Goal: Transaction & Acquisition: Purchase product/service

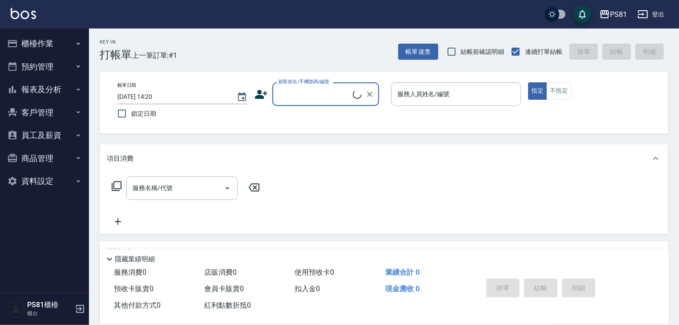
click at [53, 48] on button "櫃檯作業" at bounding box center [45, 43] width 82 height 23
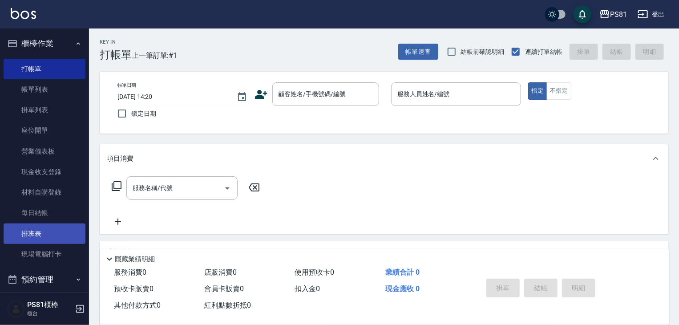
click at [64, 234] on link "排班表" at bounding box center [45, 233] width 82 height 20
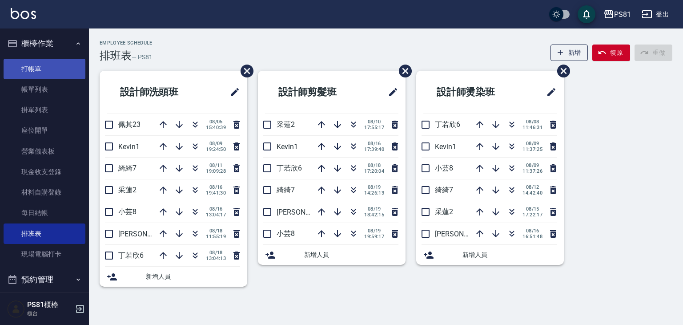
click at [39, 67] on link "打帳單" at bounding box center [45, 69] width 82 height 20
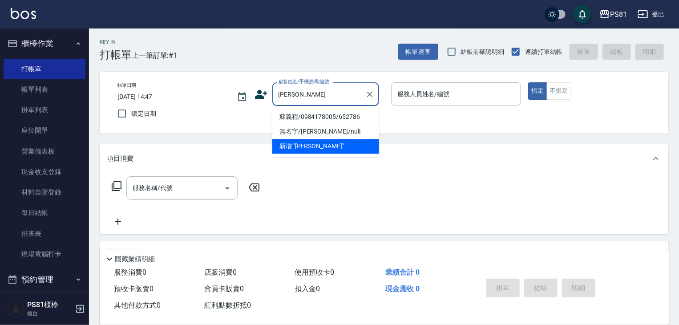
click at [336, 118] on li "蘇義程/0984178005/652786" at bounding box center [325, 116] width 107 height 15
type input "蘇義程/0984178005/652786"
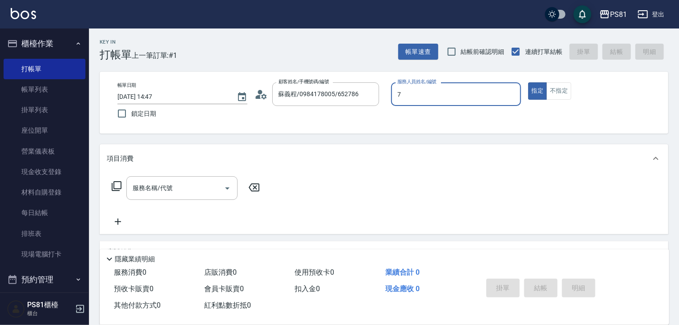
type input "綺綺-7"
type button "true"
drag, startPoint x: 195, startPoint y: 184, endPoint x: 205, endPoint y: 177, distance: 12.1
click at [193, 185] on input "服務名稱/代號" at bounding box center [175, 188] width 90 height 16
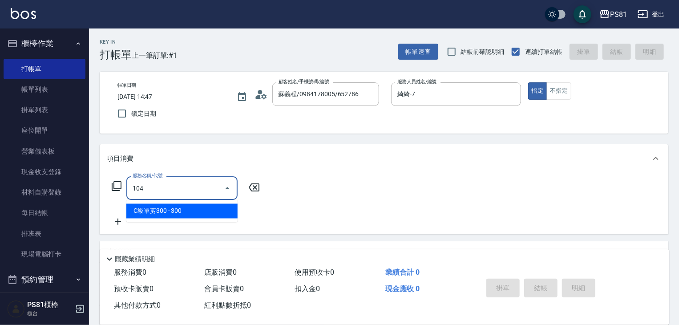
type input "C級單剪300(104)"
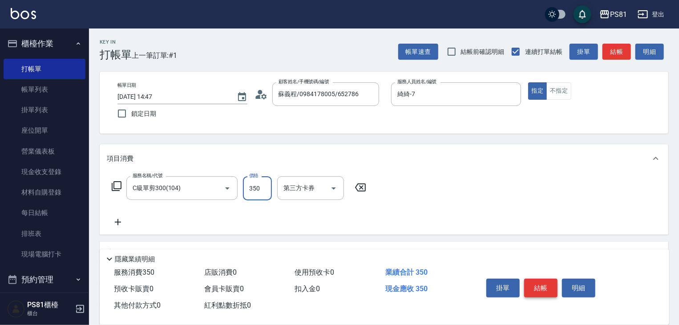
type input "350"
click at [537, 283] on button "結帳" at bounding box center [540, 287] width 33 height 19
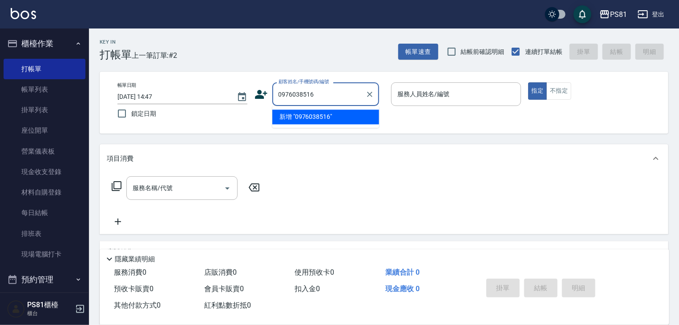
click at [326, 113] on li "新增 "0976038516"" at bounding box center [325, 116] width 107 height 15
type input "0976038516"
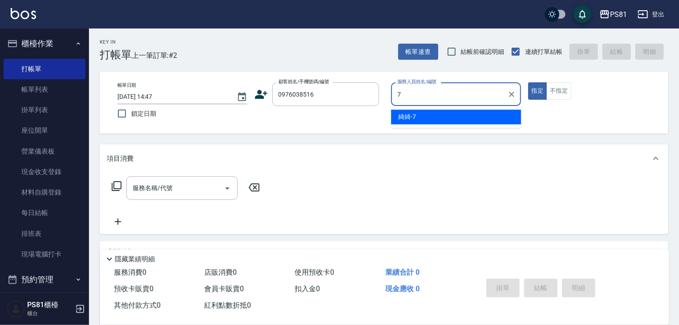
type input "綺綺-7"
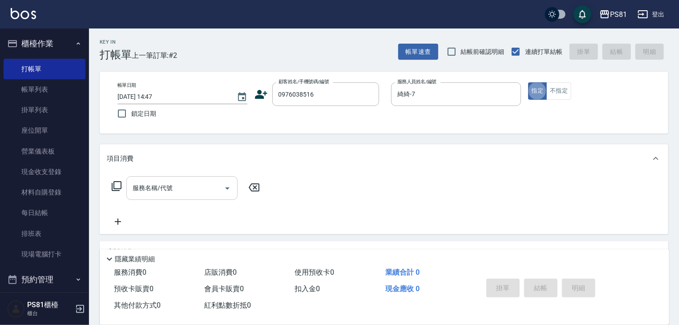
click at [197, 183] on input "服務名稱/代號" at bounding box center [175, 188] width 90 height 16
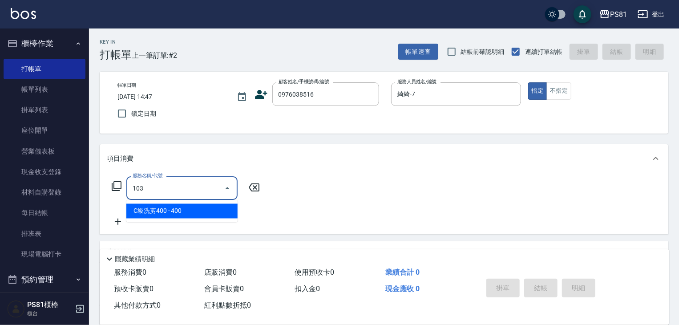
type input "C級洗剪400(103)"
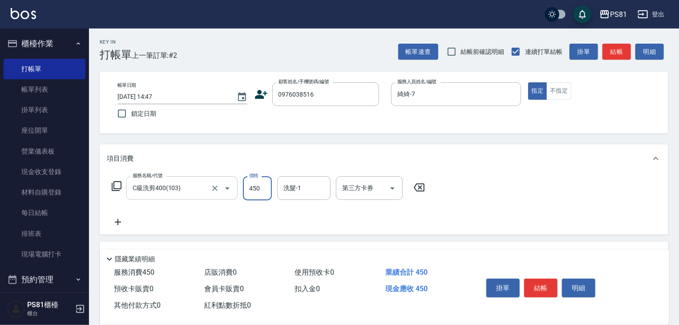
type input "450"
type input "3"
type input "222"
click at [302, 193] on input "洗髮-1" at bounding box center [303, 188] width 45 height 16
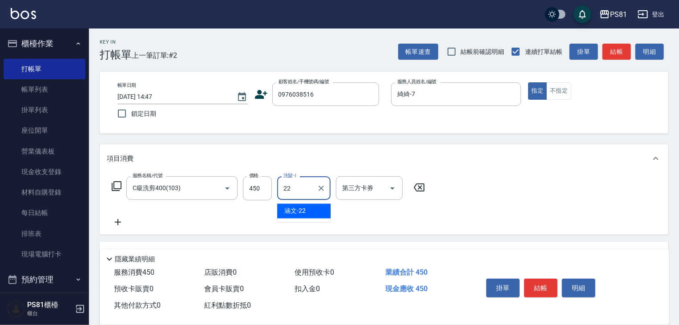
type input "涵文-22"
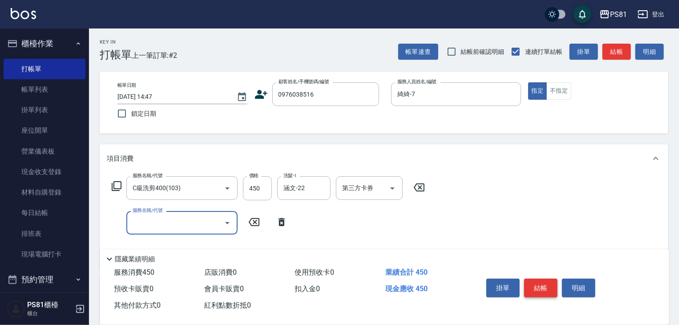
click at [528, 281] on button "結帳" at bounding box center [540, 287] width 33 height 19
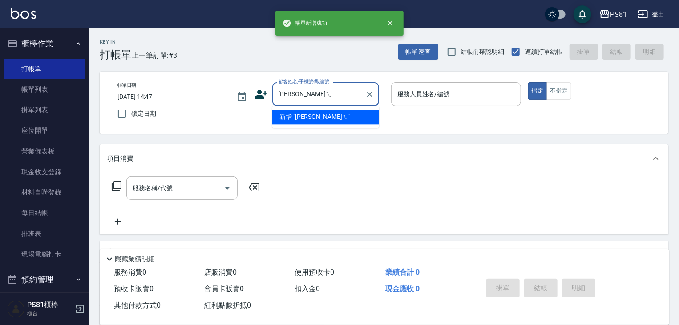
type input "[PERSON_NAME]"
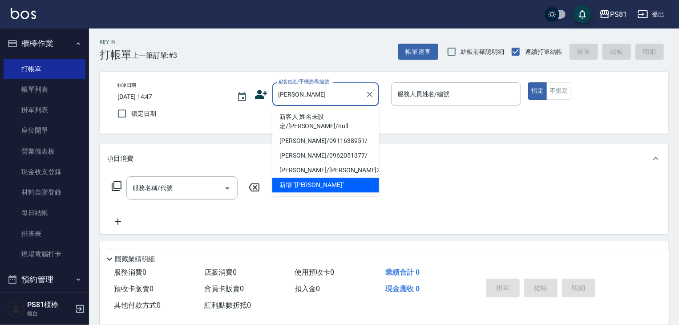
click at [348, 117] on li "新客人 姓名未設定/[PERSON_NAME]/null" at bounding box center [325, 121] width 107 height 24
